Goal: Task Accomplishment & Management: Complete application form

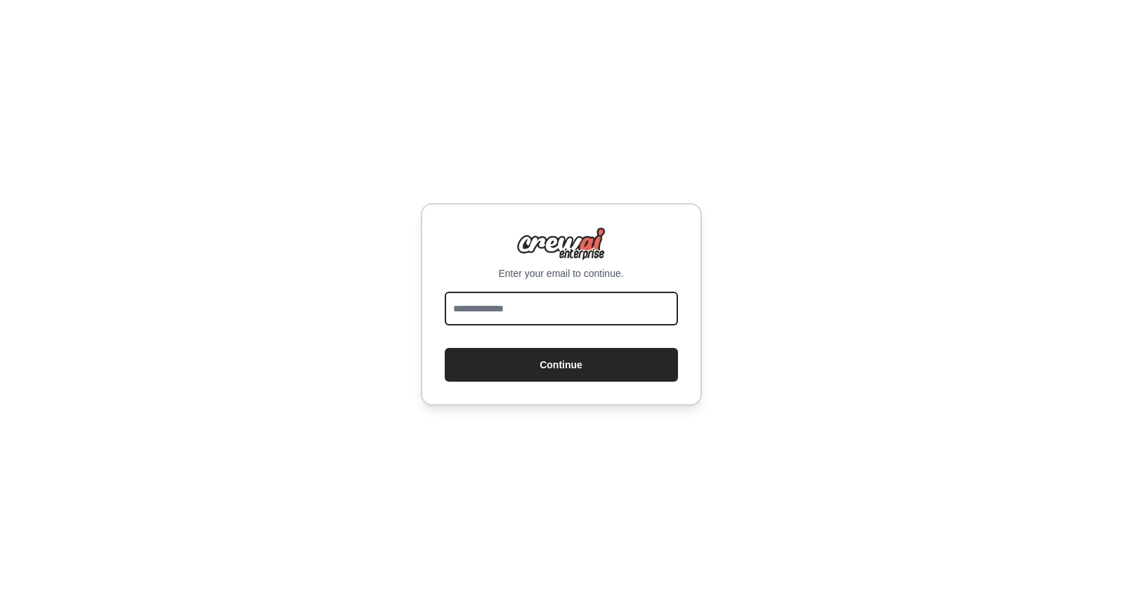
drag, startPoint x: 527, startPoint y: 306, endPoint x: 620, endPoint y: 254, distance: 106.3
click at [527, 306] on input "email" at bounding box center [561, 308] width 233 height 34
type input "**********"
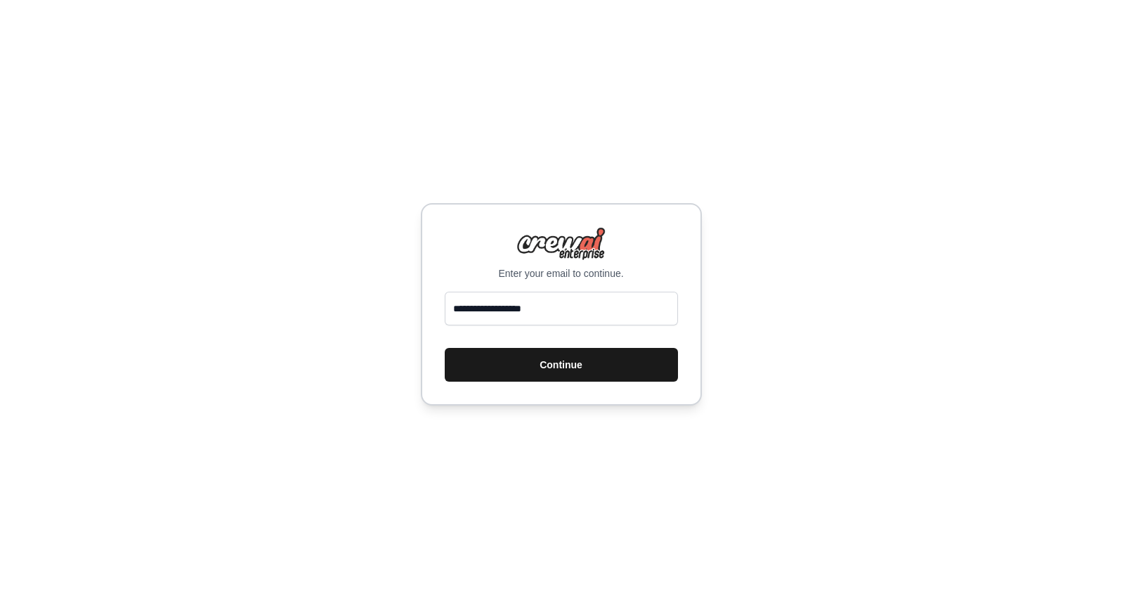
drag, startPoint x: 605, startPoint y: 375, endPoint x: 654, endPoint y: 382, distance: 49.0
click at [605, 375] on button "Continue" at bounding box center [561, 365] width 233 height 34
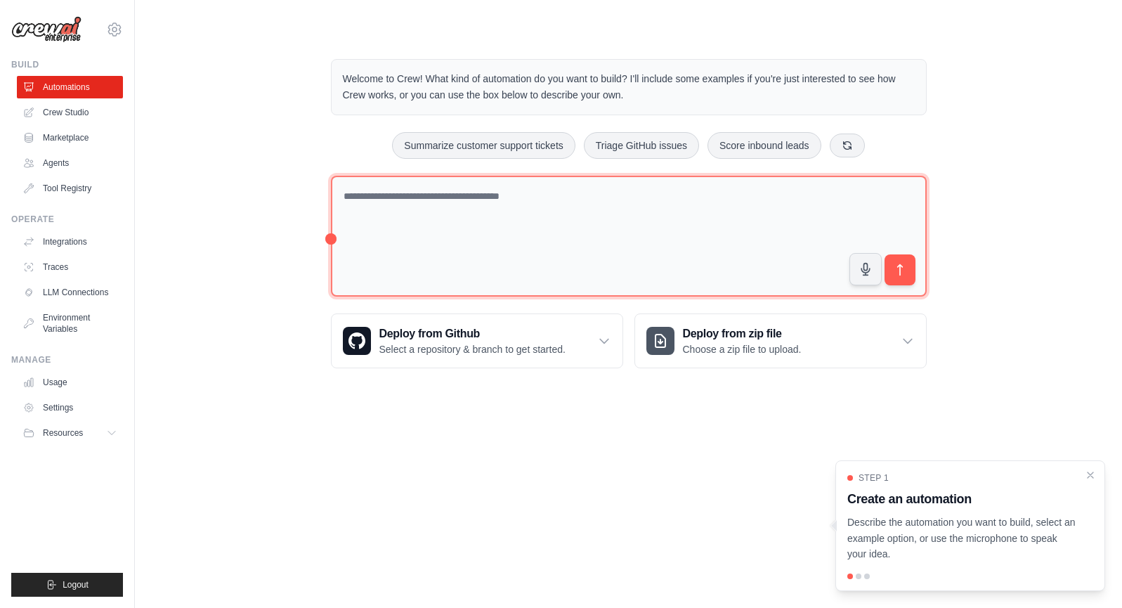
click at [447, 291] on textarea at bounding box center [629, 237] width 596 height 122
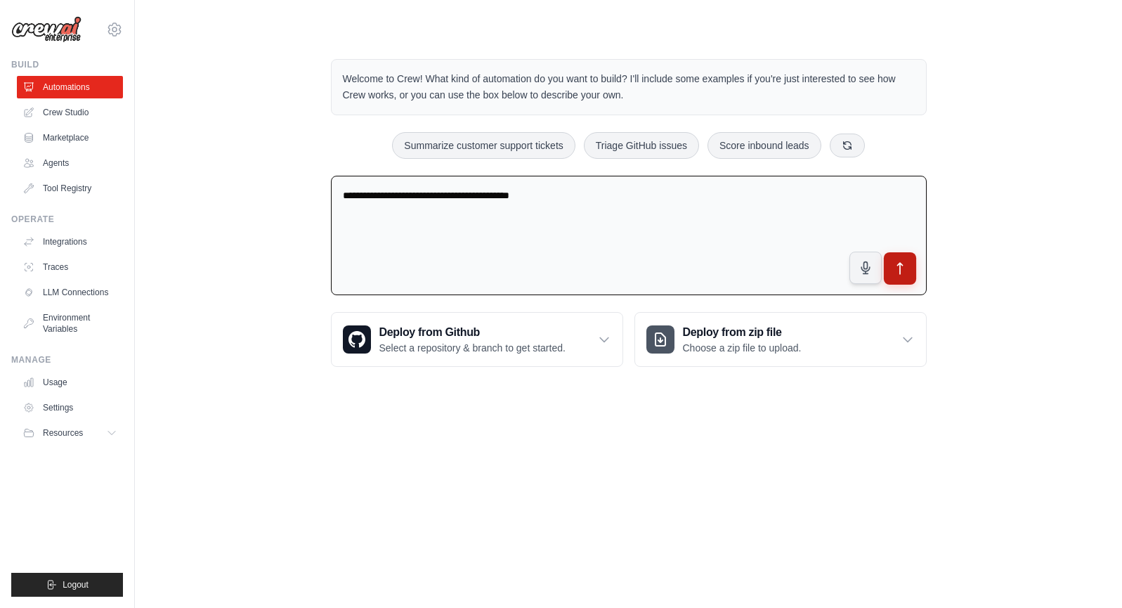
type textarea "**********"
click at [915, 284] on button "submit" at bounding box center [899, 268] width 32 height 32
click at [39, 28] on img at bounding box center [46, 29] width 70 height 27
click at [59, 31] on img at bounding box center [46, 29] width 70 height 27
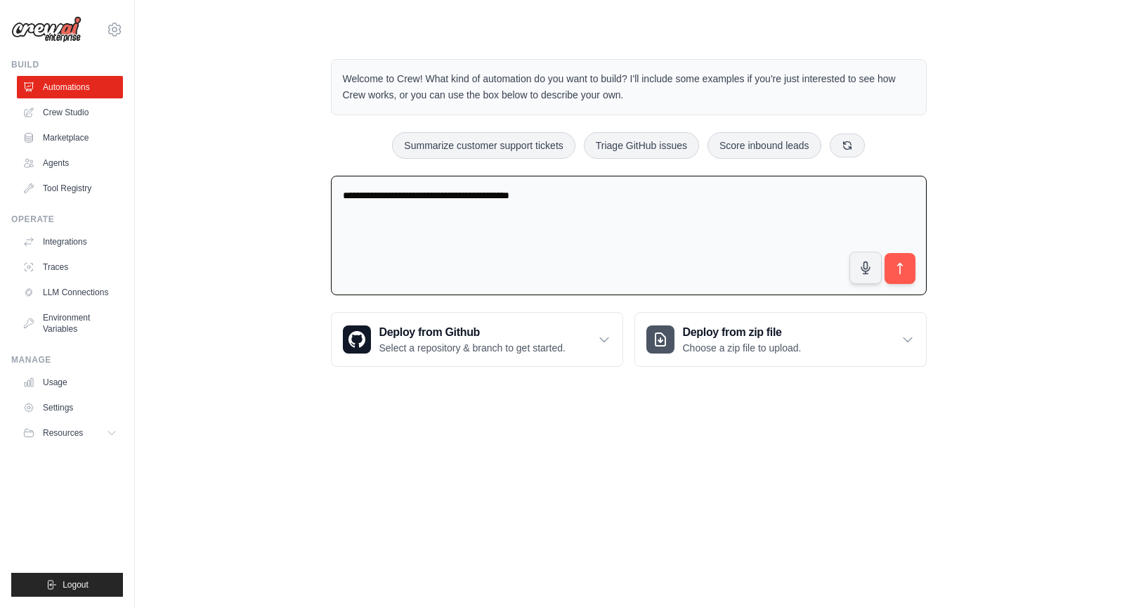
click at [63, 44] on div "kdlsh2430@gmail.com Settings" at bounding box center [67, 22] width 112 height 45
click at [58, 28] on img at bounding box center [46, 29] width 70 height 27
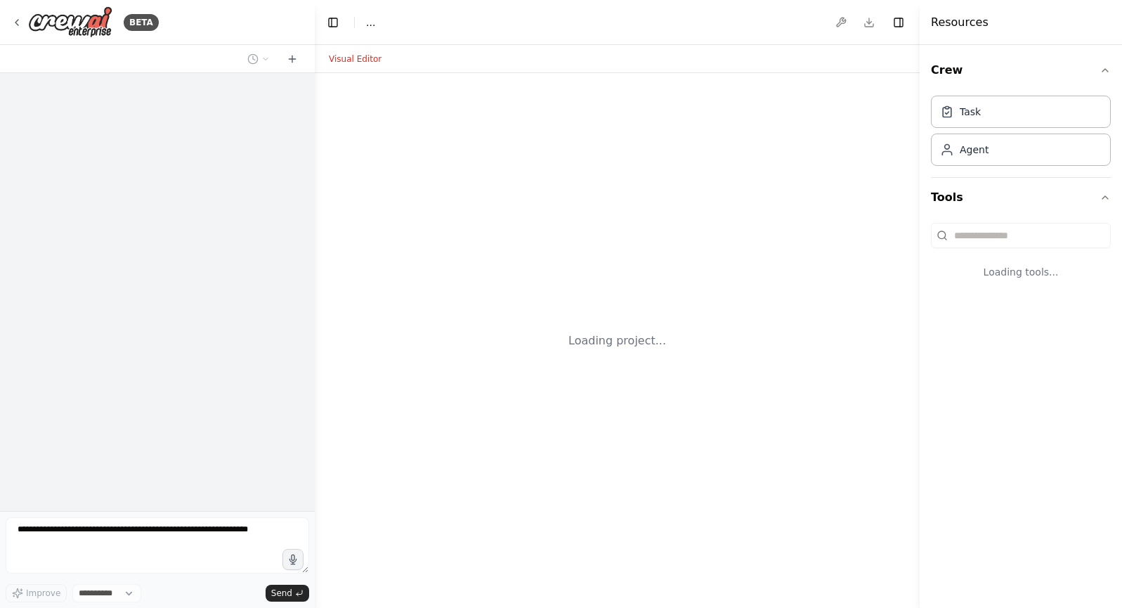
select select "****"
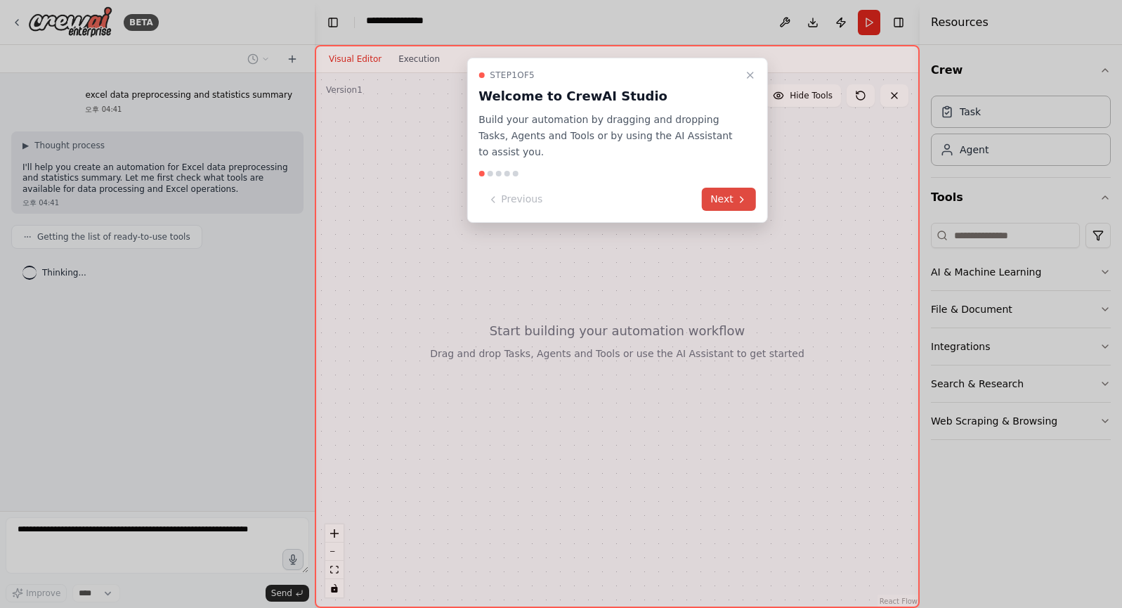
click at [724, 211] on button "Next" at bounding box center [729, 199] width 54 height 23
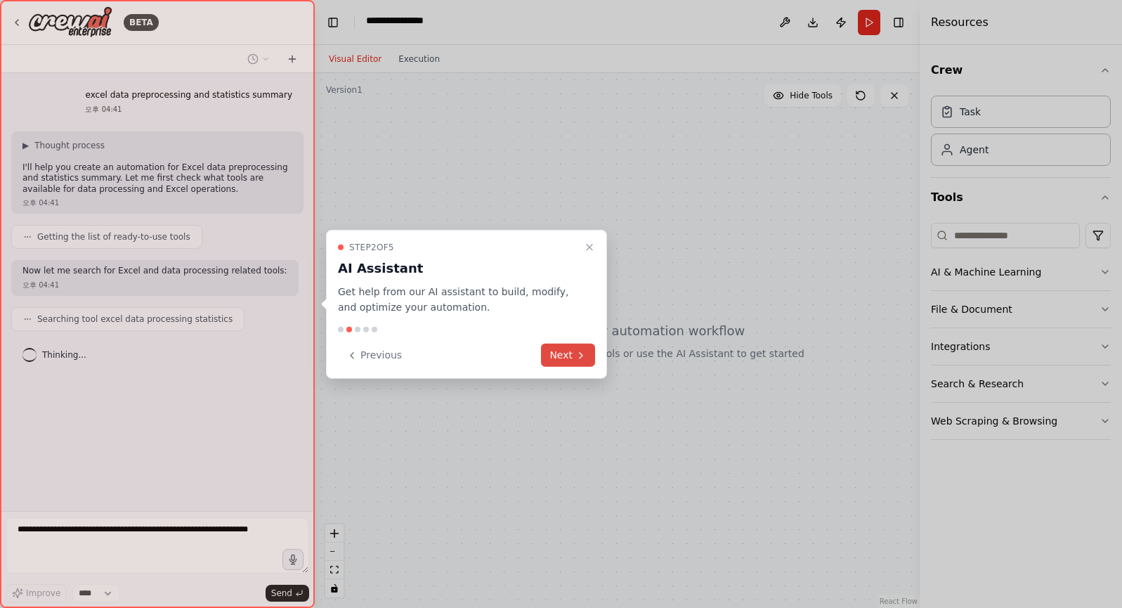
click at [579, 358] on icon at bounding box center [580, 355] width 3 height 6
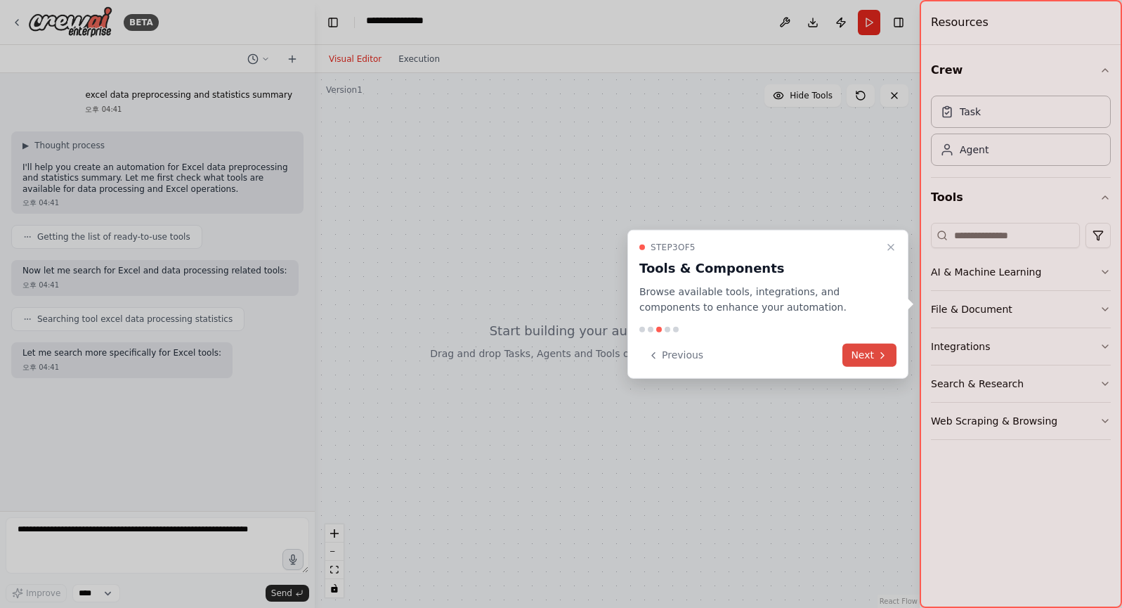
scroll to position [90, 0]
click at [861, 365] on button "Next" at bounding box center [869, 354] width 54 height 23
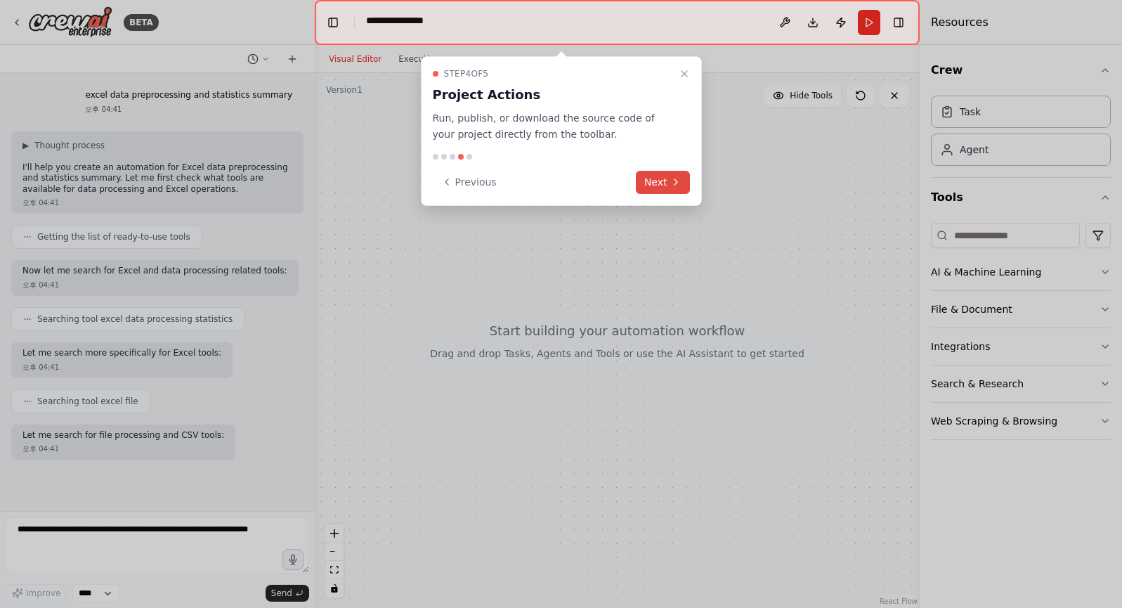
scroll to position [190, 0]
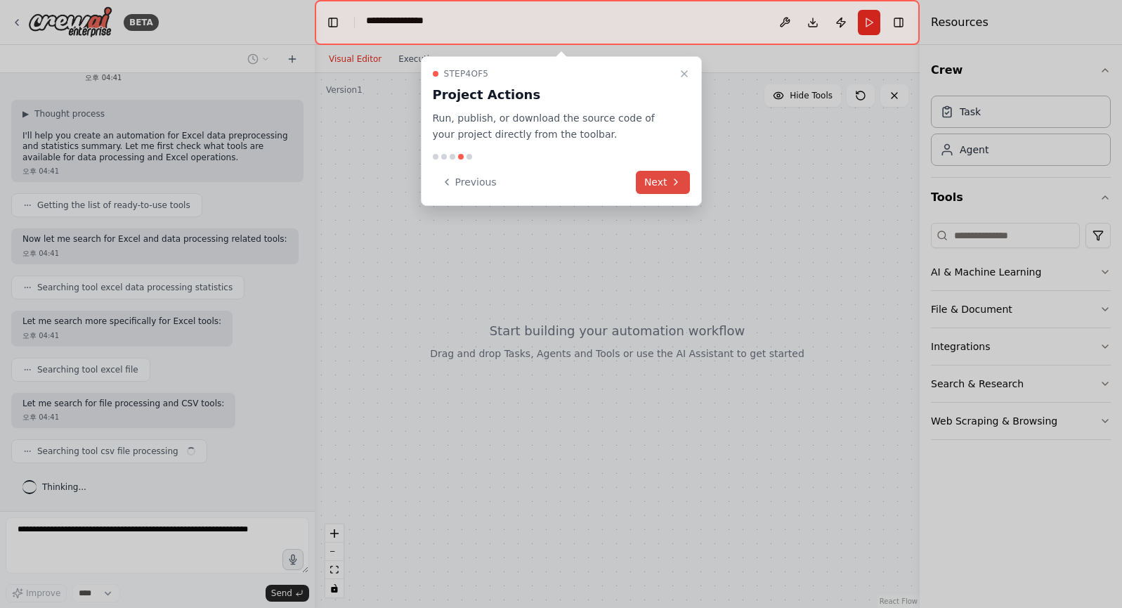
click at [670, 188] on icon at bounding box center [675, 181] width 11 height 11
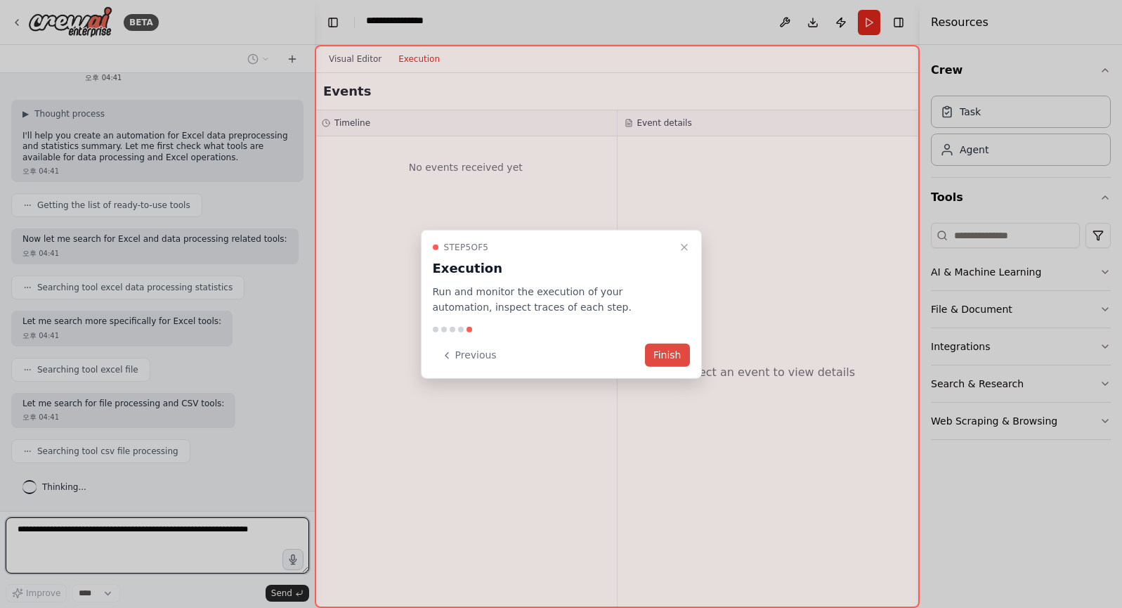
click at [667, 367] on button "Finish" at bounding box center [667, 354] width 45 height 23
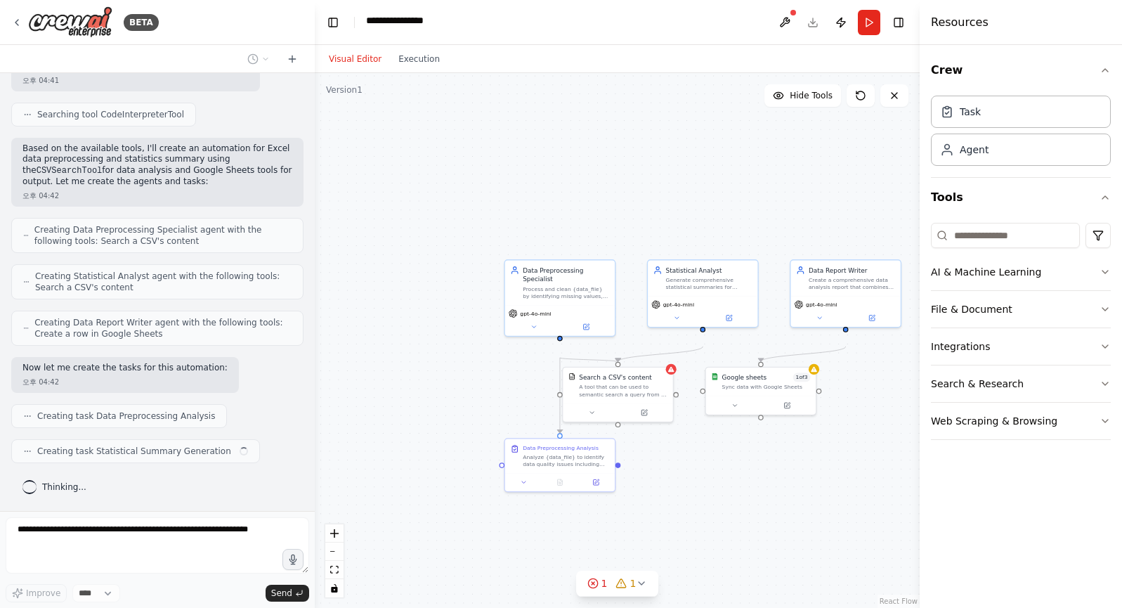
scroll to position [929, 0]
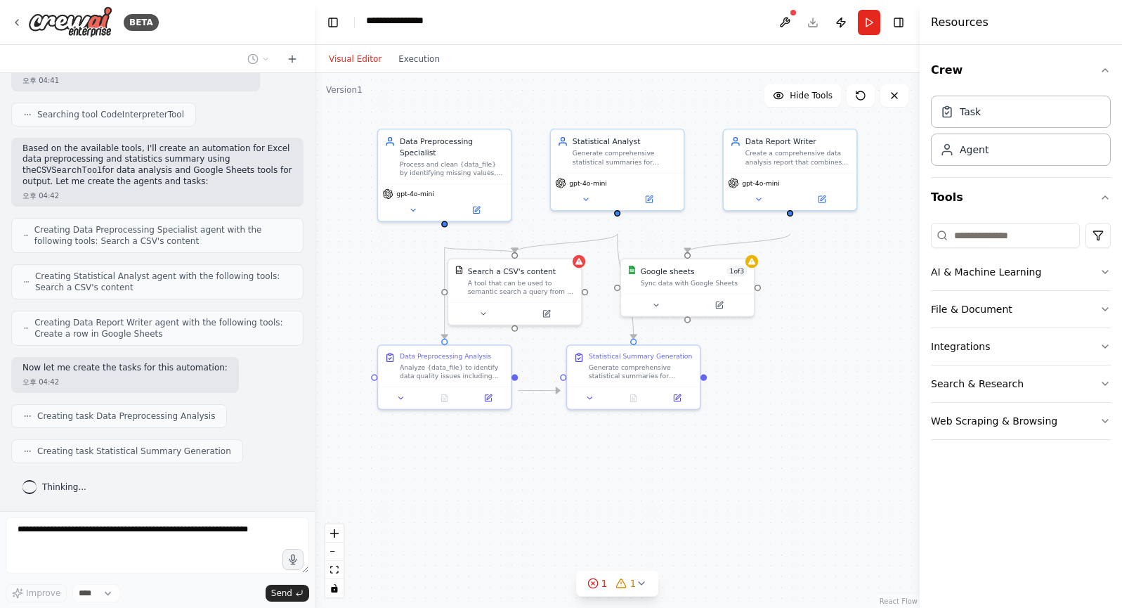
drag, startPoint x: 673, startPoint y: 192, endPoint x: 589, endPoint y: 103, distance: 121.7
click at [589, 103] on div ".deletable-edge-delete-btn { width: 20px; height: 20px; border: 0px solid #ffff…" at bounding box center [617, 340] width 605 height 535
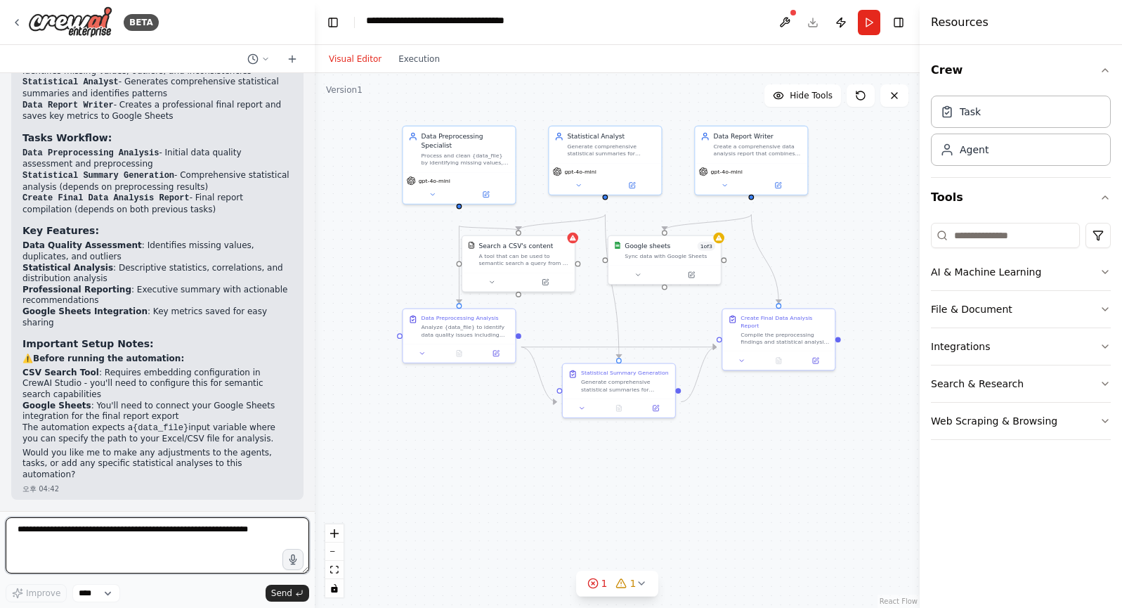
scroll to position [1829, 0]
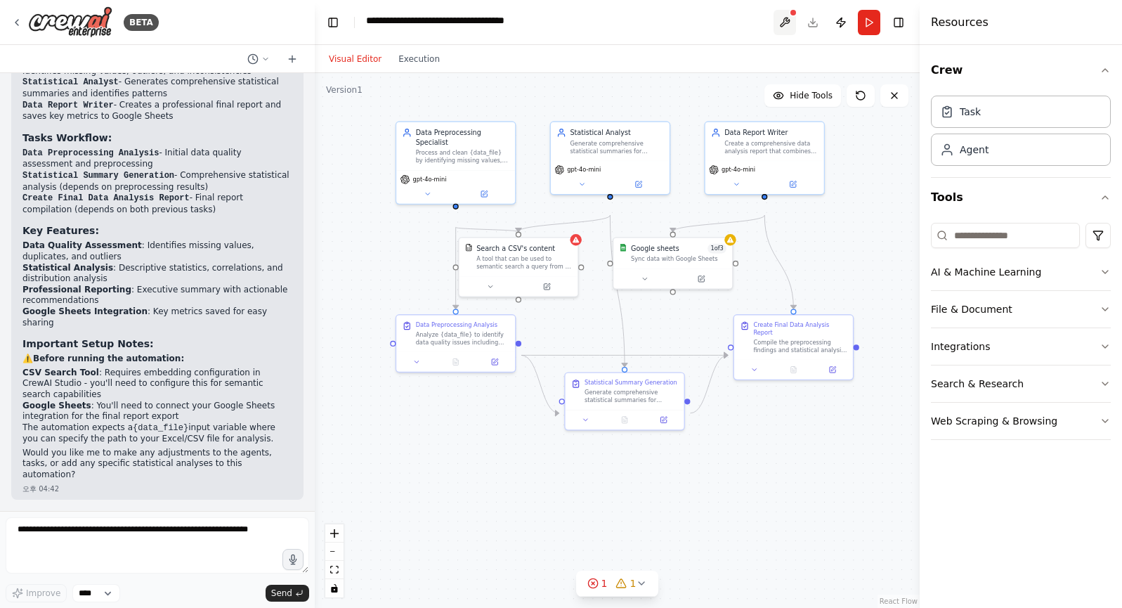
click at [773, 33] on button at bounding box center [784, 22] width 22 height 25
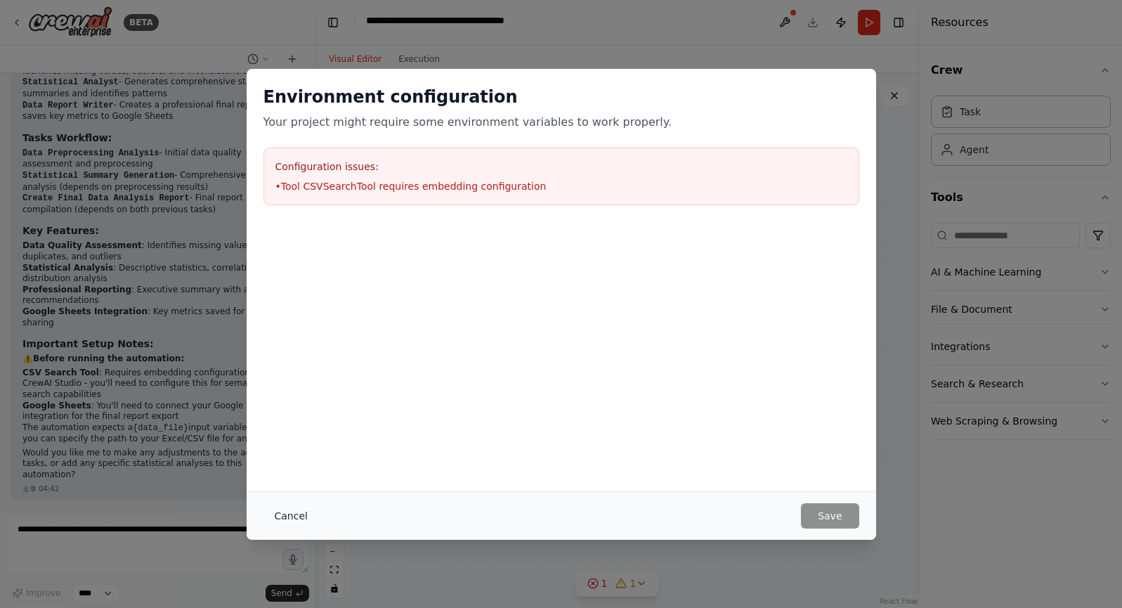
click at [263, 511] on button "Cancel" at bounding box center [290, 515] width 55 height 25
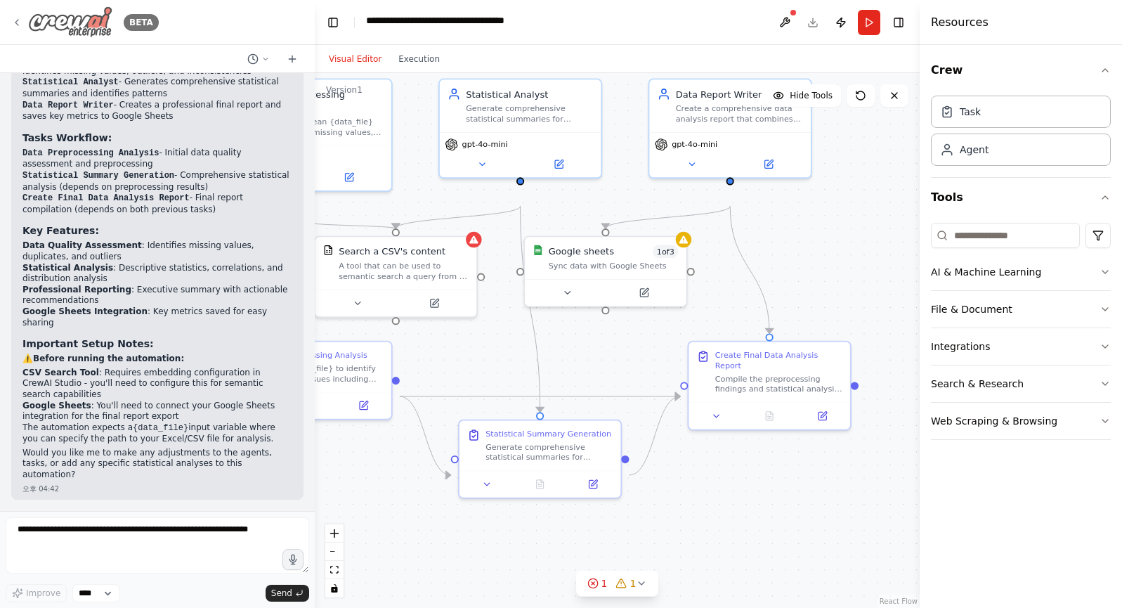
click at [84, 27] on img at bounding box center [70, 22] width 84 height 32
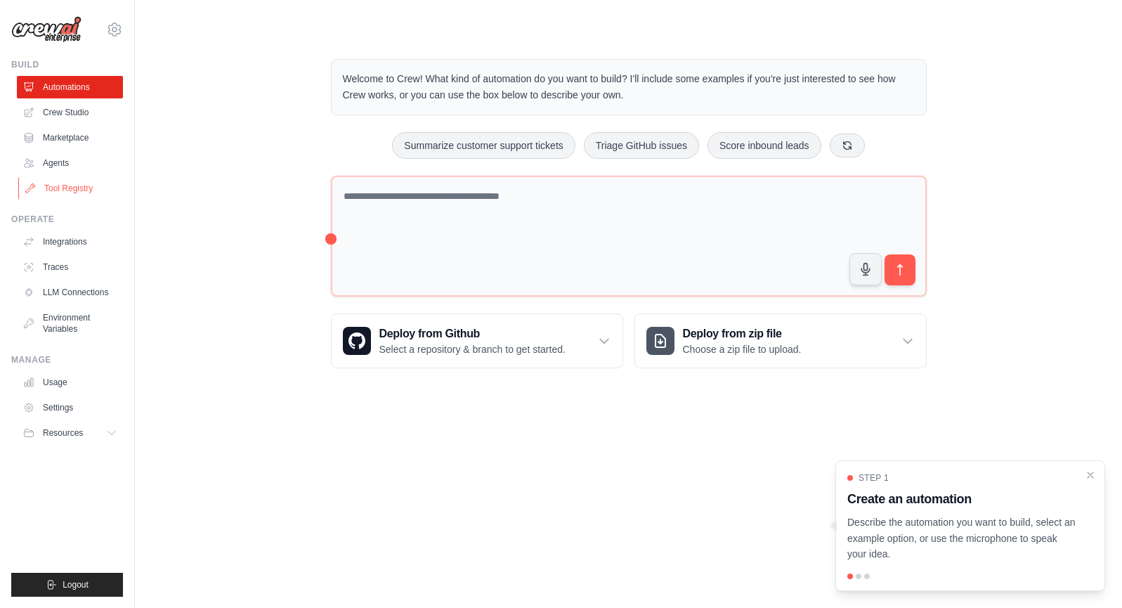
scroll to position [8, 0]
click at [105, 149] on link "Marketplace" at bounding box center [71, 137] width 106 height 22
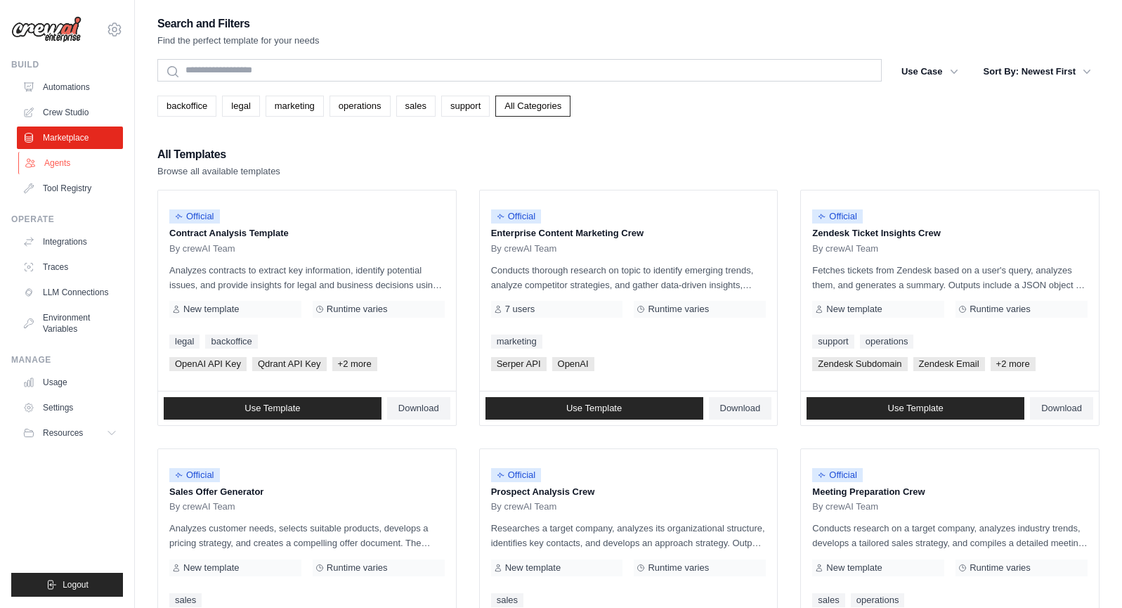
click at [81, 174] on link "Agents" at bounding box center [71, 163] width 106 height 22
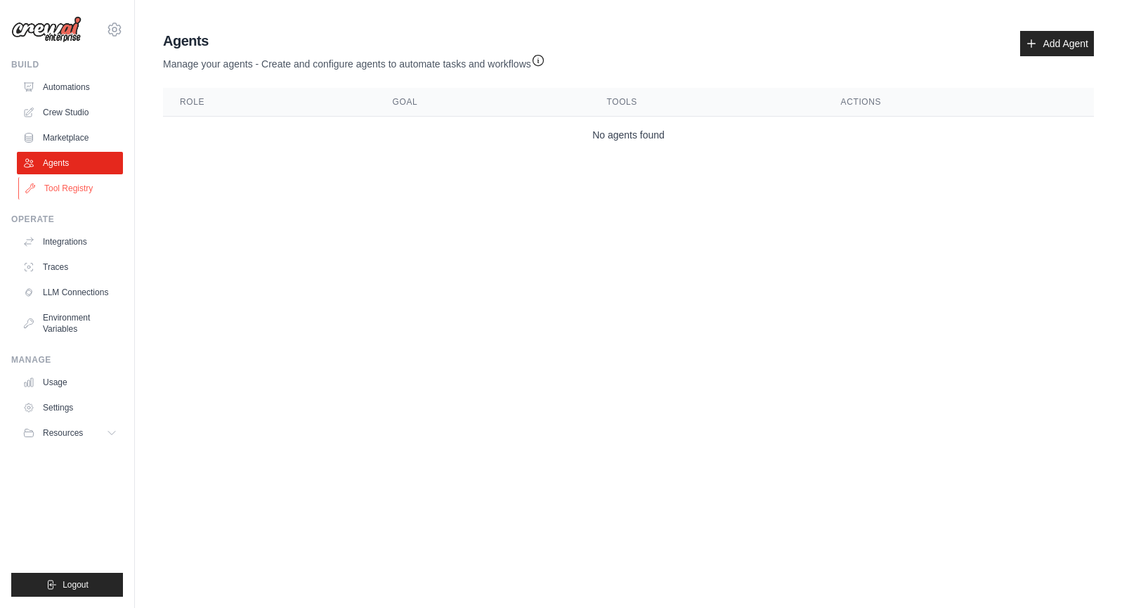
click at [89, 199] on link "Tool Registry" at bounding box center [71, 188] width 106 height 22
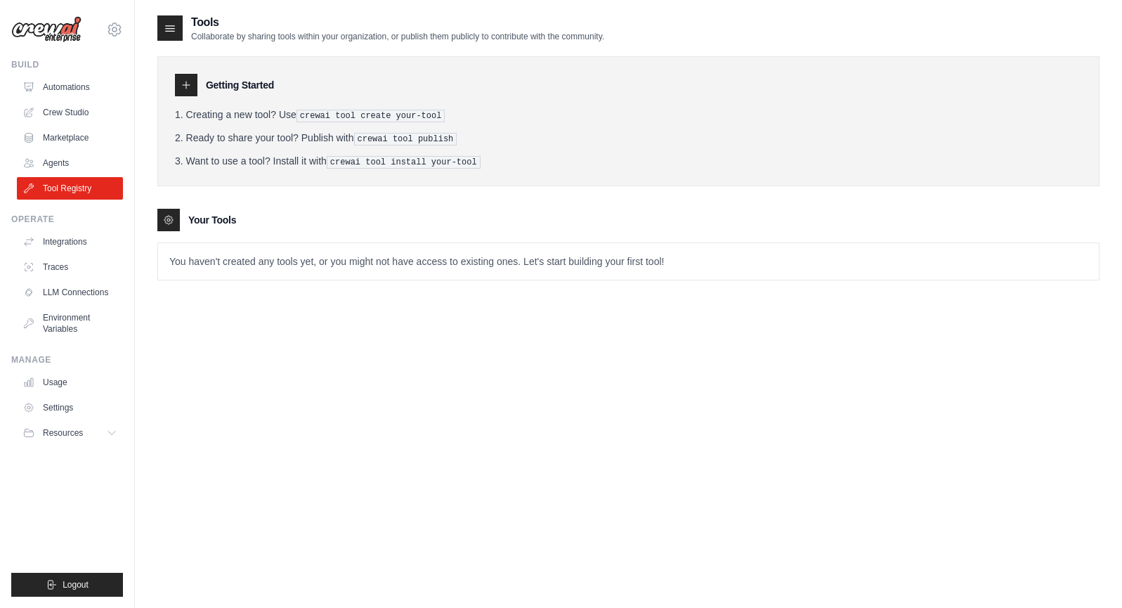
scroll to position [8, 0]
click at [101, 253] on link "Integrations" at bounding box center [71, 241] width 106 height 22
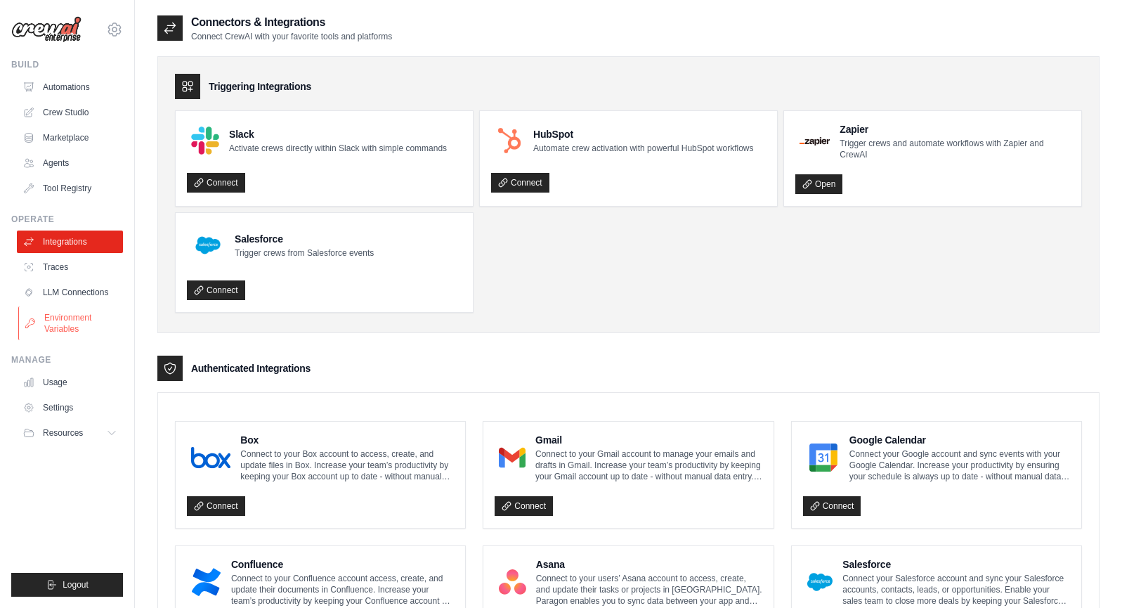
scroll to position [8, 0]
click at [122, 303] on link "LLM Connections" at bounding box center [71, 292] width 106 height 22
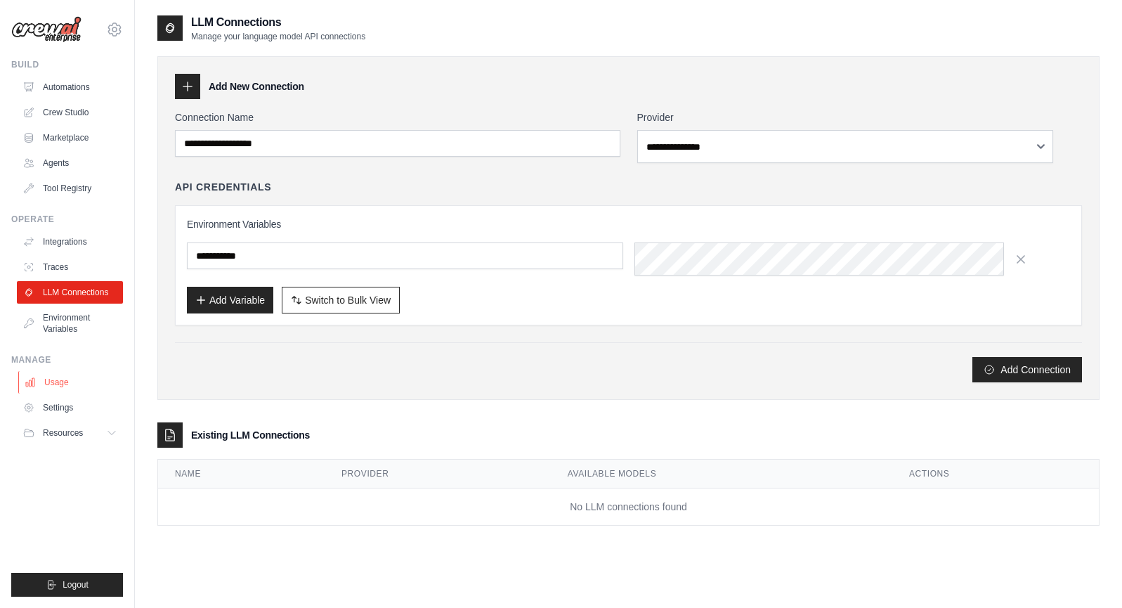
click at [117, 393] on link "Usage" at bounding box center [71, 382] width 106 height 22
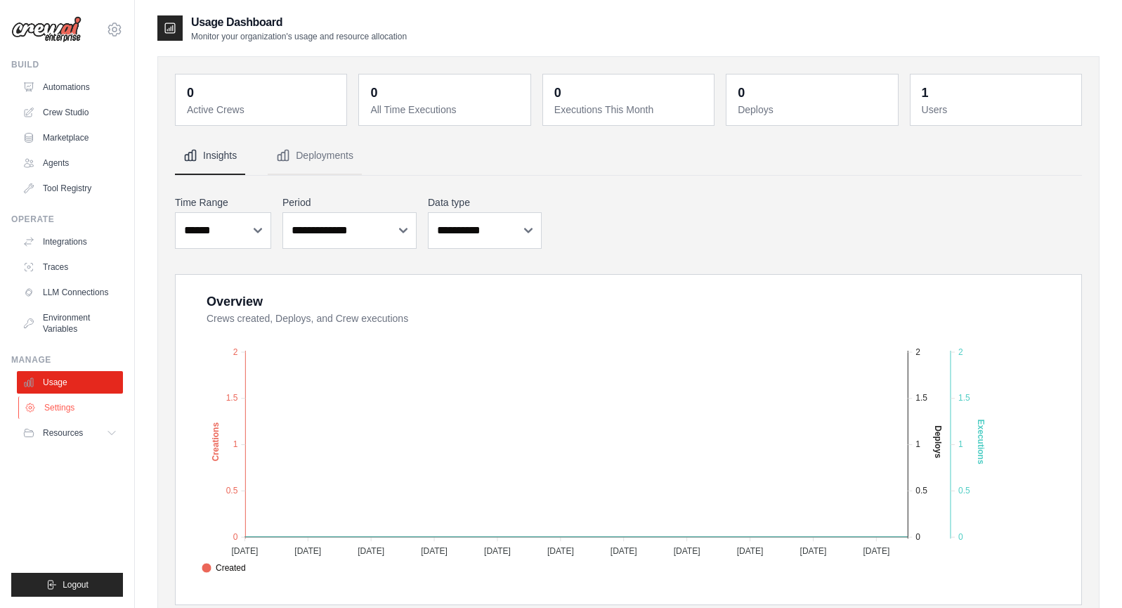
click at [105, 419] on link "Settings" at bounding box center [71, 407] width 106 height 22
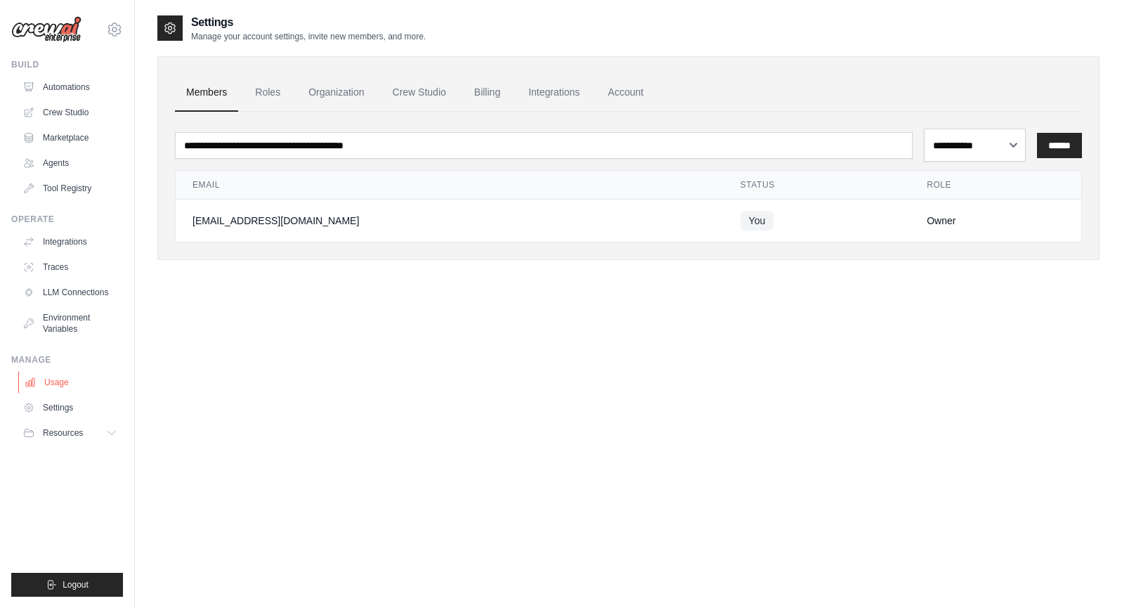
click at [83, 393] on link "Usage" at bounding box center [71, 382] width 106 height 22
